Goal: Information Seeking & Learning: Learn about a topic

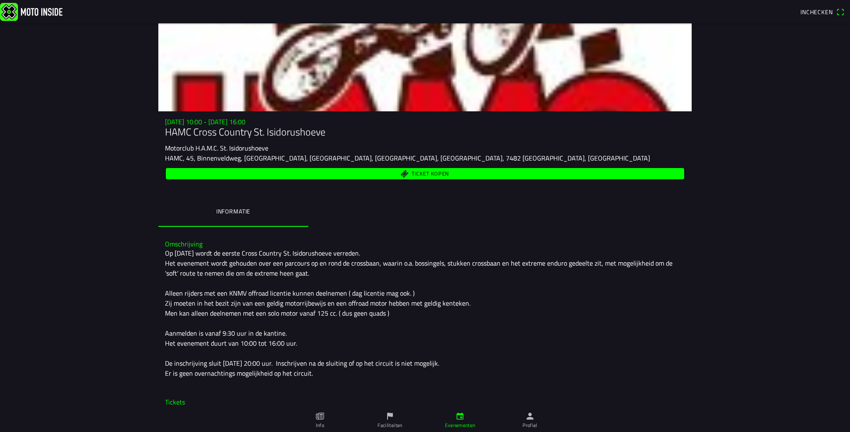
scroll to position [56, 0]
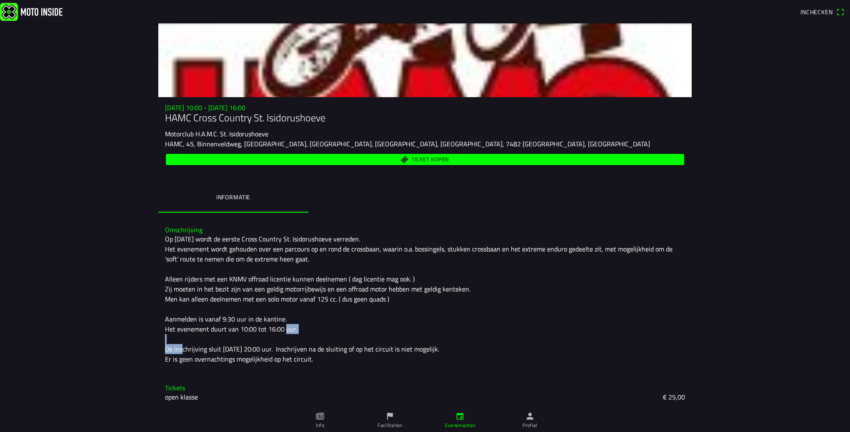
drag, startPoint x: 242, startPoint y: 325, endPoint x: 276, endPoint y: 329, distance: 34.3
click at [276, 329] on div "Op [DATE] wordt de eerste Cross Country St. Isidorushoeve verreden. Het eveneme…" at bounding box center [425, 299] width 520 height 130
click at [291, 331] on div "Op [DATE] wordt de eerste Cross Country St. Isidorushoeve verreden. Het eveneme…" at bounding box center [425, 299] width 520 height 130
drag, startPoint x: 290, startPoint y: 330, endPoint x: 160, endPoint y: 332, distance: 129.6
click at [160, 332] on div "Omschrijving Op [DATE] wordt de eerste Cross Country St. Isidorushoeve verreden…" at bounding box center [424, 294] width 533 height 151
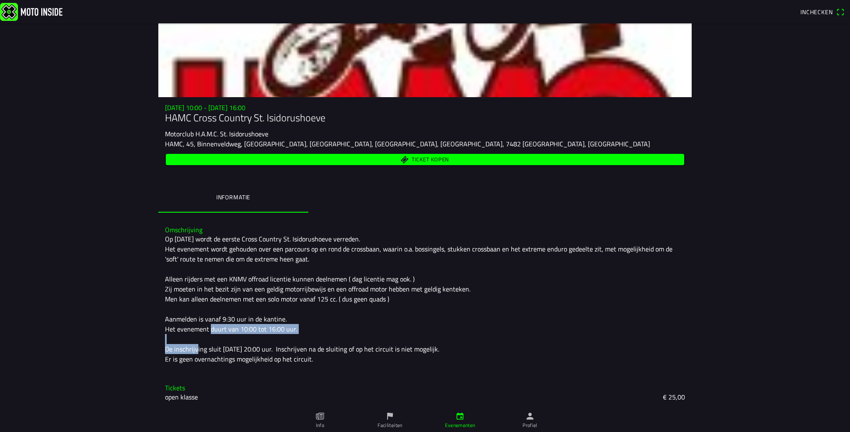
click at [283, 329] on div "Op [DATE] wordt de eerste Cross Country St. Isidorushoeve verreden. Het eveneme…" at bounding box center [425, 299] width 520 height 130
drag, startPoint x: 235, startPoint y: 326, endPoint x: 288, endPoint y: 329, distance: 53.0
click at [288, 329] on div "Op [DATE] wordt de eerste Cross Country St. Isidorushoeve verreden. Het eveneme…" at bounding box center [425, 299] width 520 height 130
click at [99, 263] on main "[DATE] 10:00 - [DATE] 16:00 HAMC Cross Country St. Isidorushoeve Motorclub H.A.…" at bounding box center [425, 227] width 850 height 408
